Goal: Use online tool/utility

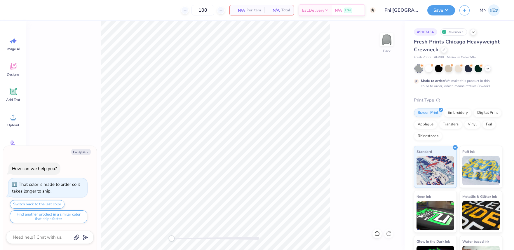
drag, startPoint x: 15, startPoint y: 121, endPoint x: 24, endPoint y: 119, distance: 8.9
click at [18, 121] on div "Upload" at bounding box center [13, 120] width 21 height 22
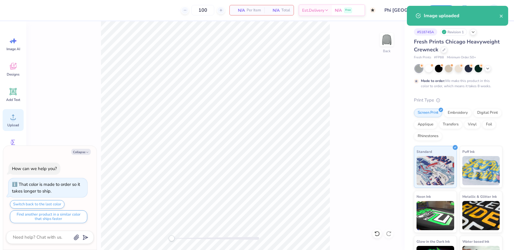
click at [15, 116] on icon at bounding box center [13, 117] width 9 height 9
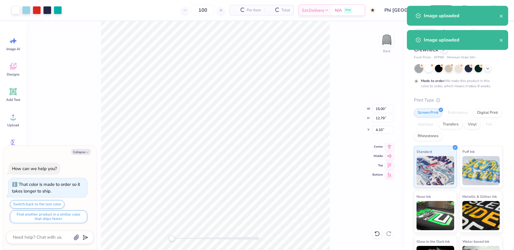
type textarea "x"
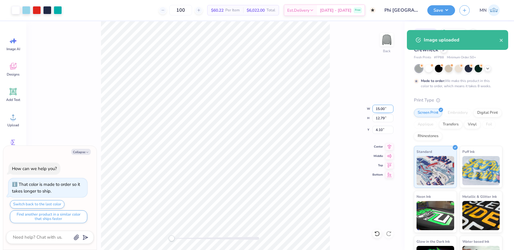
click at [384, 109] on input "15.00" at bounding box center [383, 109] width 21 height 8
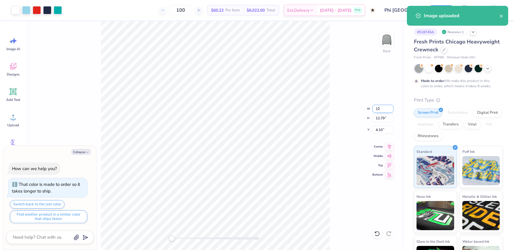
type input "12"
type textarea "x"
type input "12.00"
type input "10.24"
click at [381, 129] on input "5.38" at bounding box center [383, 130] width 21 height 8
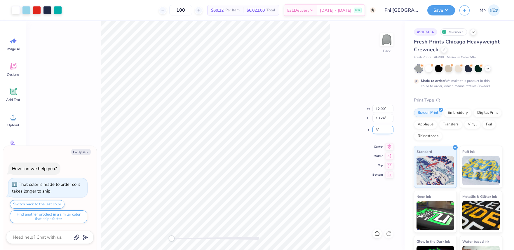
type input "3"
click at [335, 133] on div "Back W 12.00 12.00 " H 10.24 10.24 " Y 3.00 3.00 " Center Middle Top Bottom" at bounding box center [215, 135] width 378 height 229
click at [436, 13] on button "Save" at bounding box center [442, 9] width 28 height 10
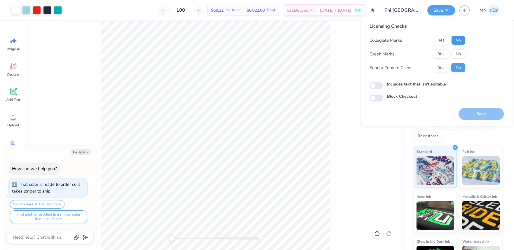
click at [465, 42] on button "No" at bounding box center [458, 40] width 14 height 9
click at [449, 55] on div "Yes No" at bounding box center [450, 53] width 32 height 9
click at [443, 54] on button "Yes" at bounding box center [441, 53] width 15 height 9
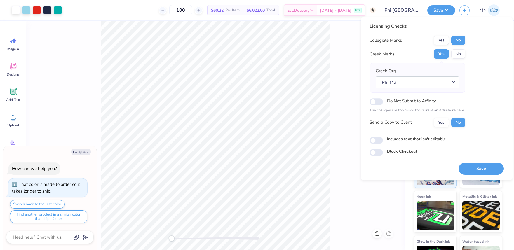
click at [483, 167] on button "Save" at bounding box center [481, 169] width 45 height 12
type textarea "x"
